Goal: Transaction & Acquisition: Purchase product/service

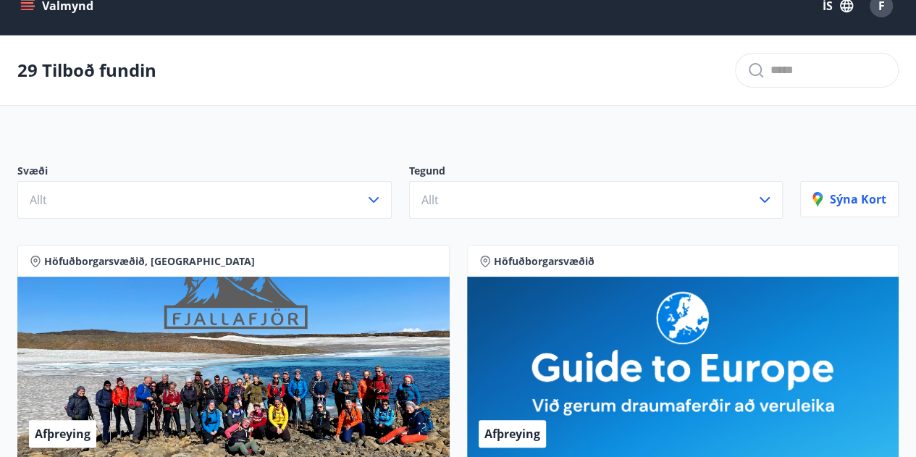
scroll to position [29, 0]
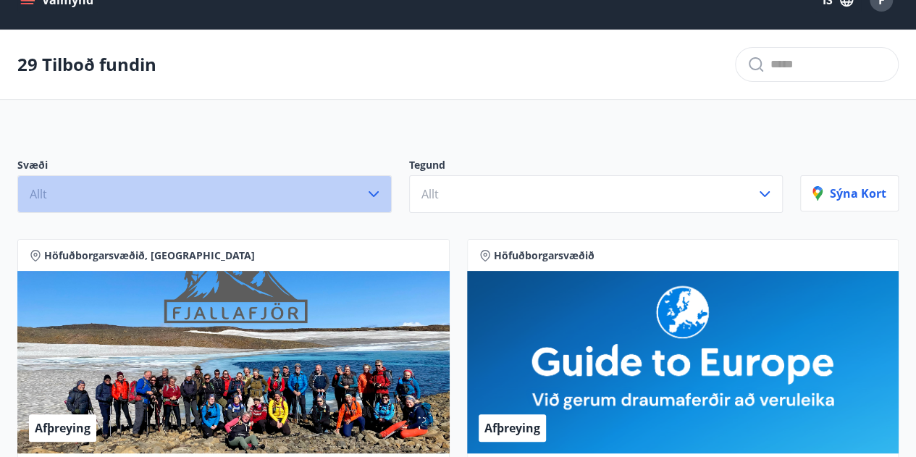
click at [380, 191] on icon "button" at bounding box center [373, 193] width 17 height 17
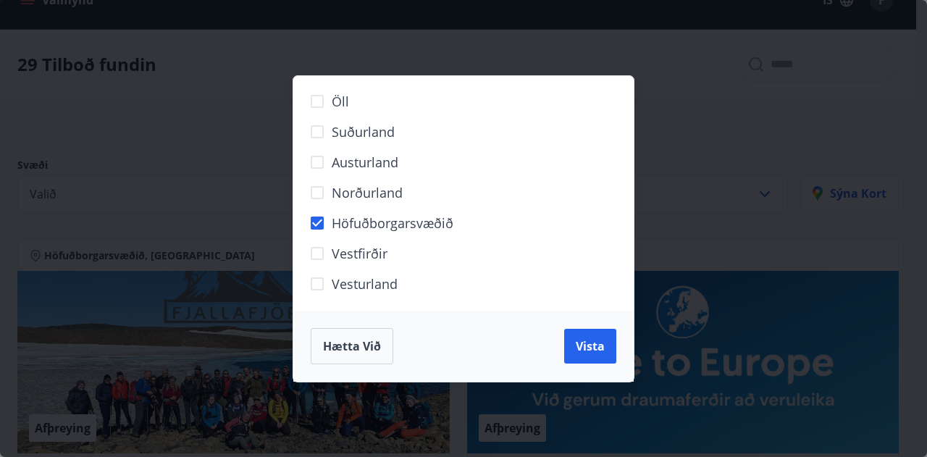
click at [590, 340] on span "Vista" at bounding box center [590, 346] width 29 height 16
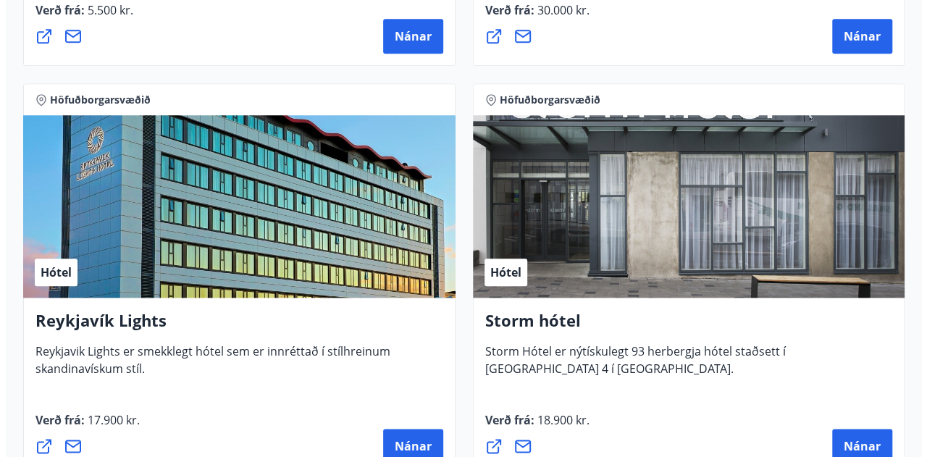
scroll to position [711, 0]
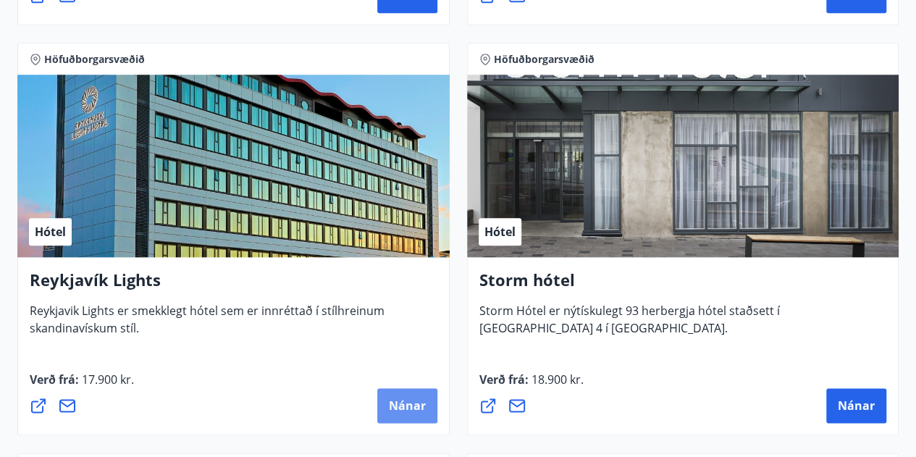
click at [399, 399] on span "Nánar" at bounding box center [407, 406] width 37 height 16
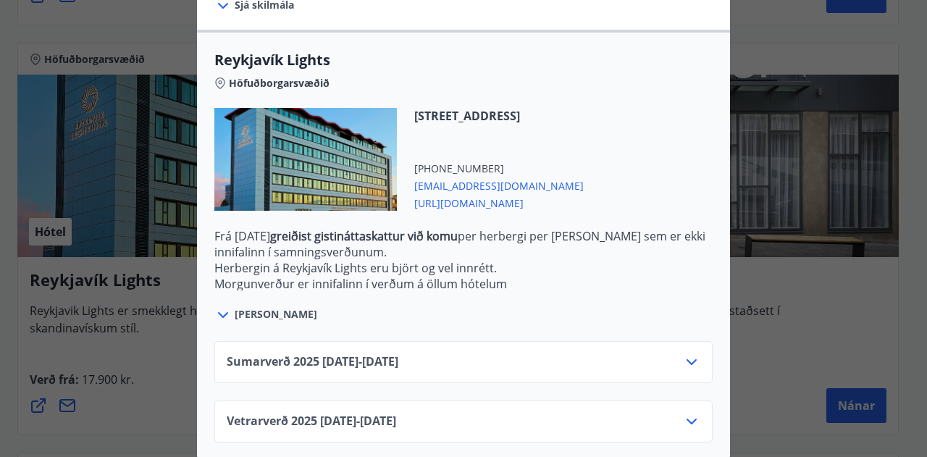
scroll to position [455, 0]
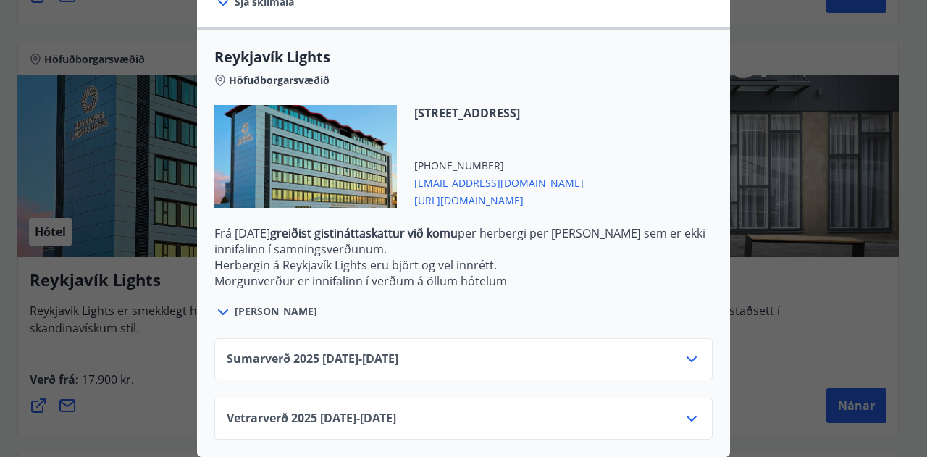
click at [685, 351] on icon at bounding box center [691, 359] width 17 height 17
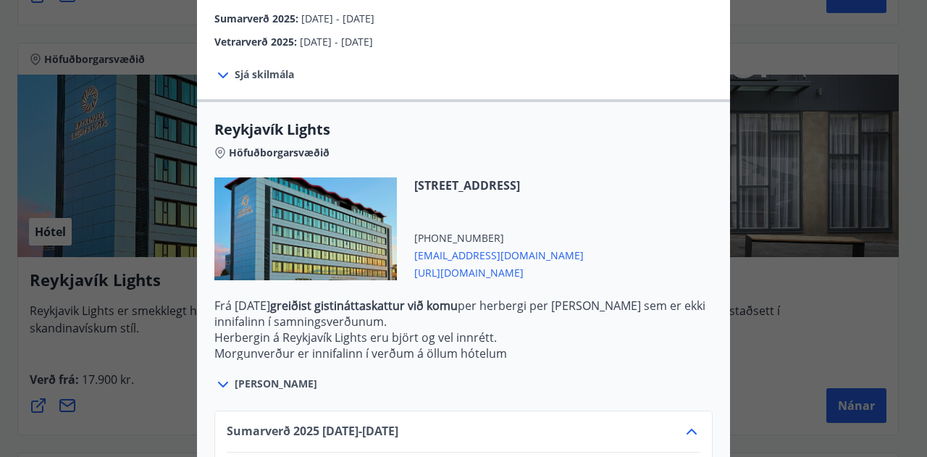
scroll to position [572, 0]
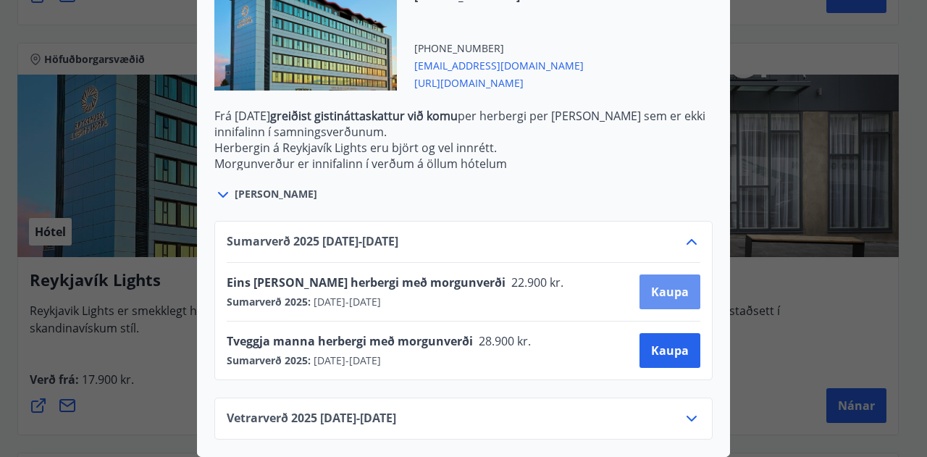
click at [658, 284] on span "Kaupa" at bounding box center [670, 292] width 38 height 16
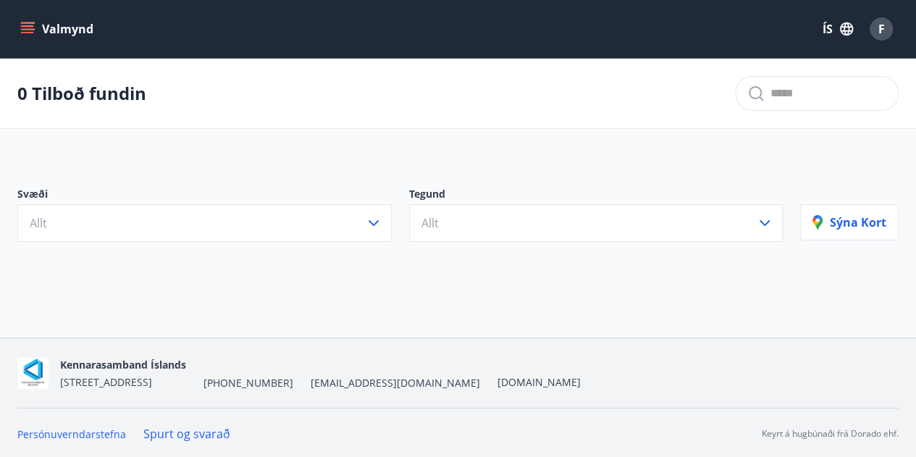
scroll to position [1, 0]
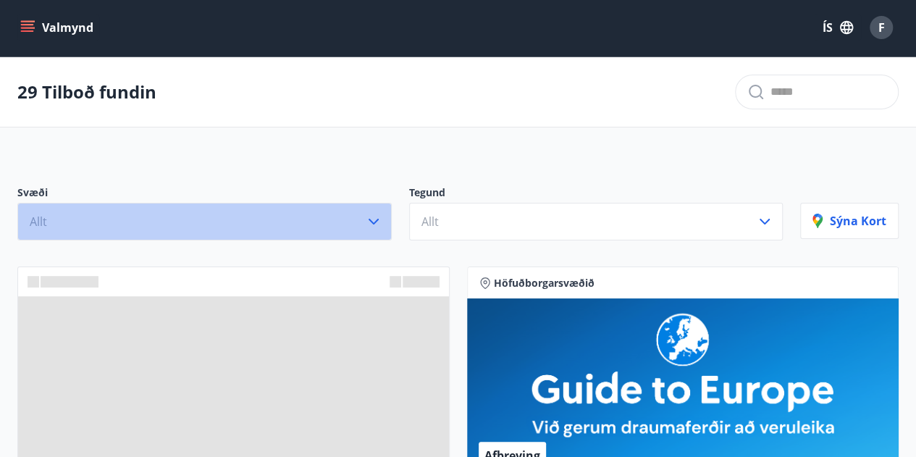
click at [369, 213] on icon "button" at bounding box center [373, 221] width 17 height 17
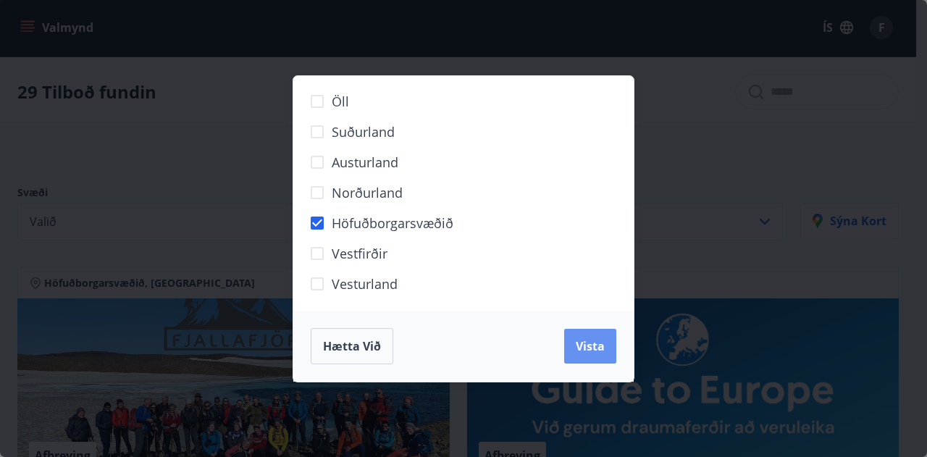
click at [594, 347] on span "Vista" at bounding box center [590, 346] width 29 height 16
